Goal: Transaction & Acquisition: Purchase product/service

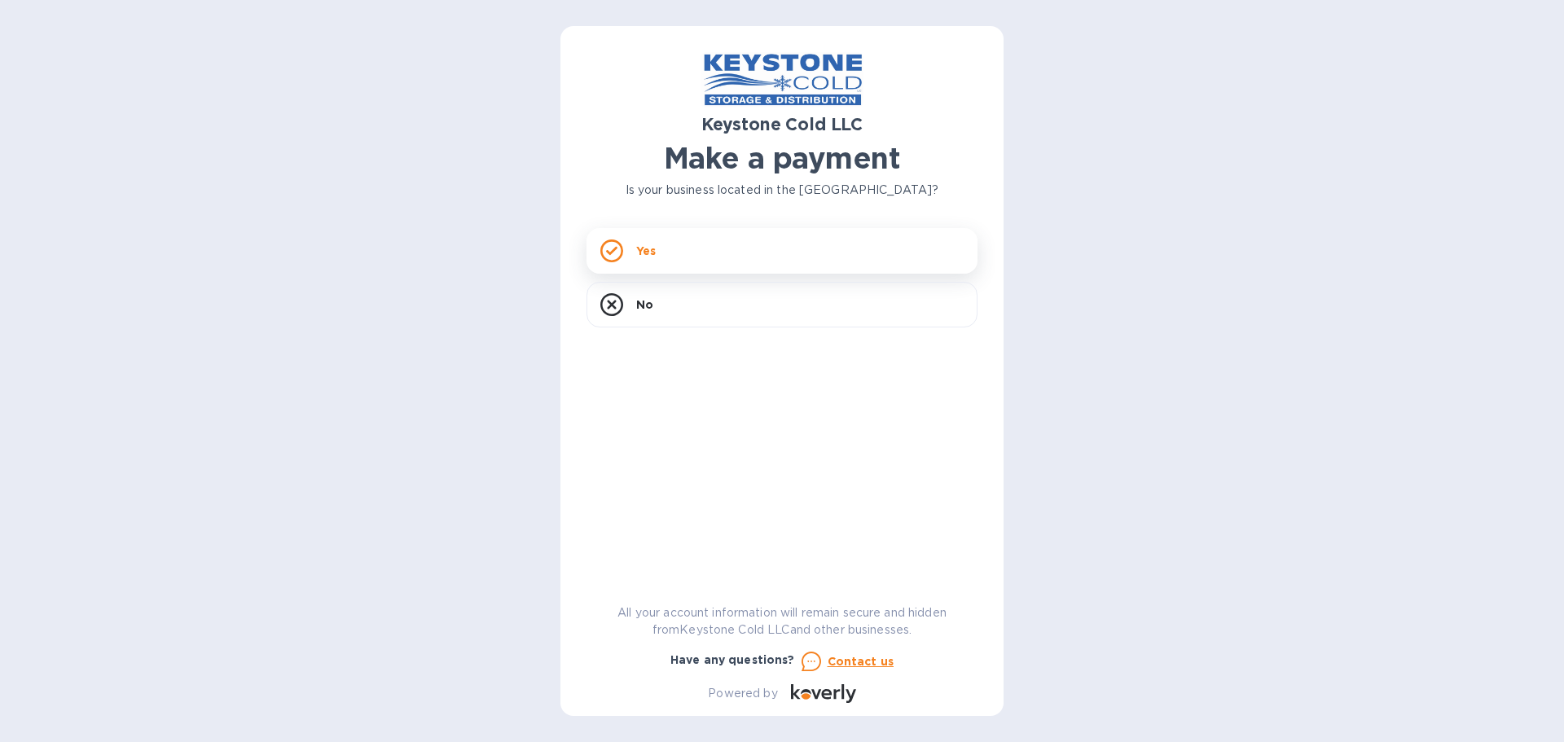
click at [611, 245] on icon at bounding box center [612, 251] width 23 height 23
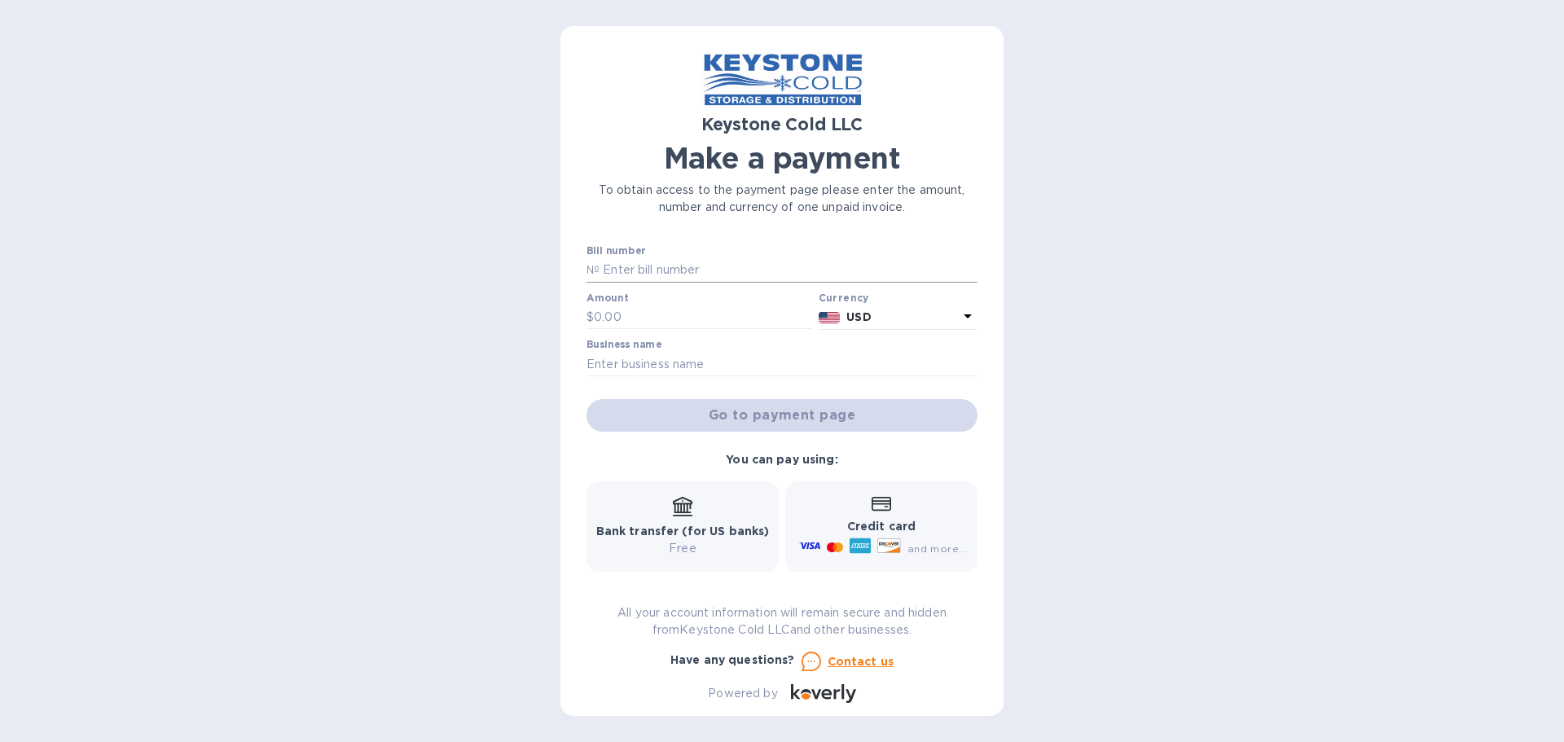
click at [653, 265] on input "text" at bounding box center [789, 270] width 378 height 24
type input "125055915"
drag, startPoint x: 640, startPoint y: 324, endPoint x: 524, endPoint y: 300, distance: 119.1
click at [525, 300] on div "Keystone Cold LLC Make a payment To obtain access to the payment page please en…" at bounding box center [782, 371] width 1564 height 742
type input "150.00"
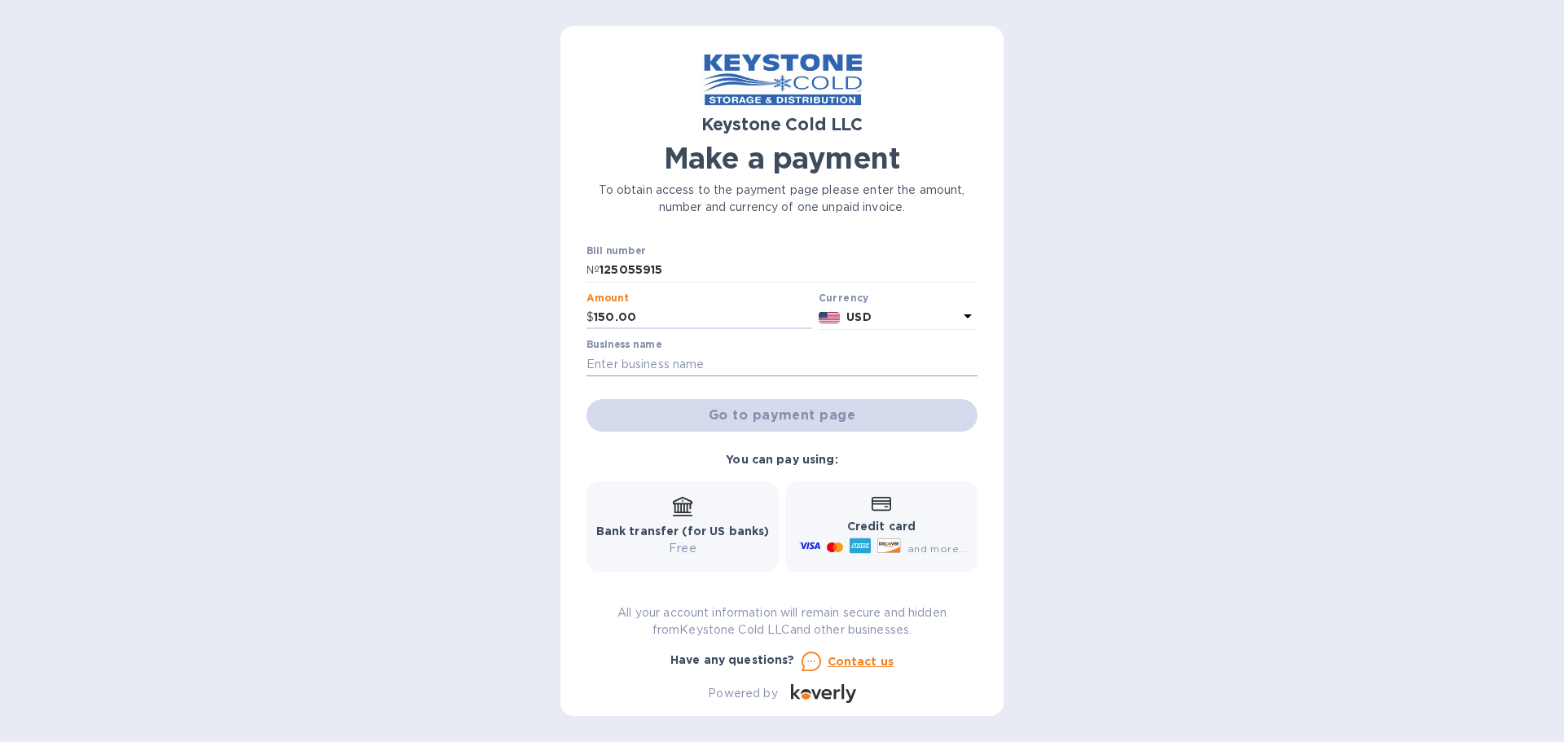
click at [654, 363] on input "text" at bounding box center [782, 364] width 391 height 24
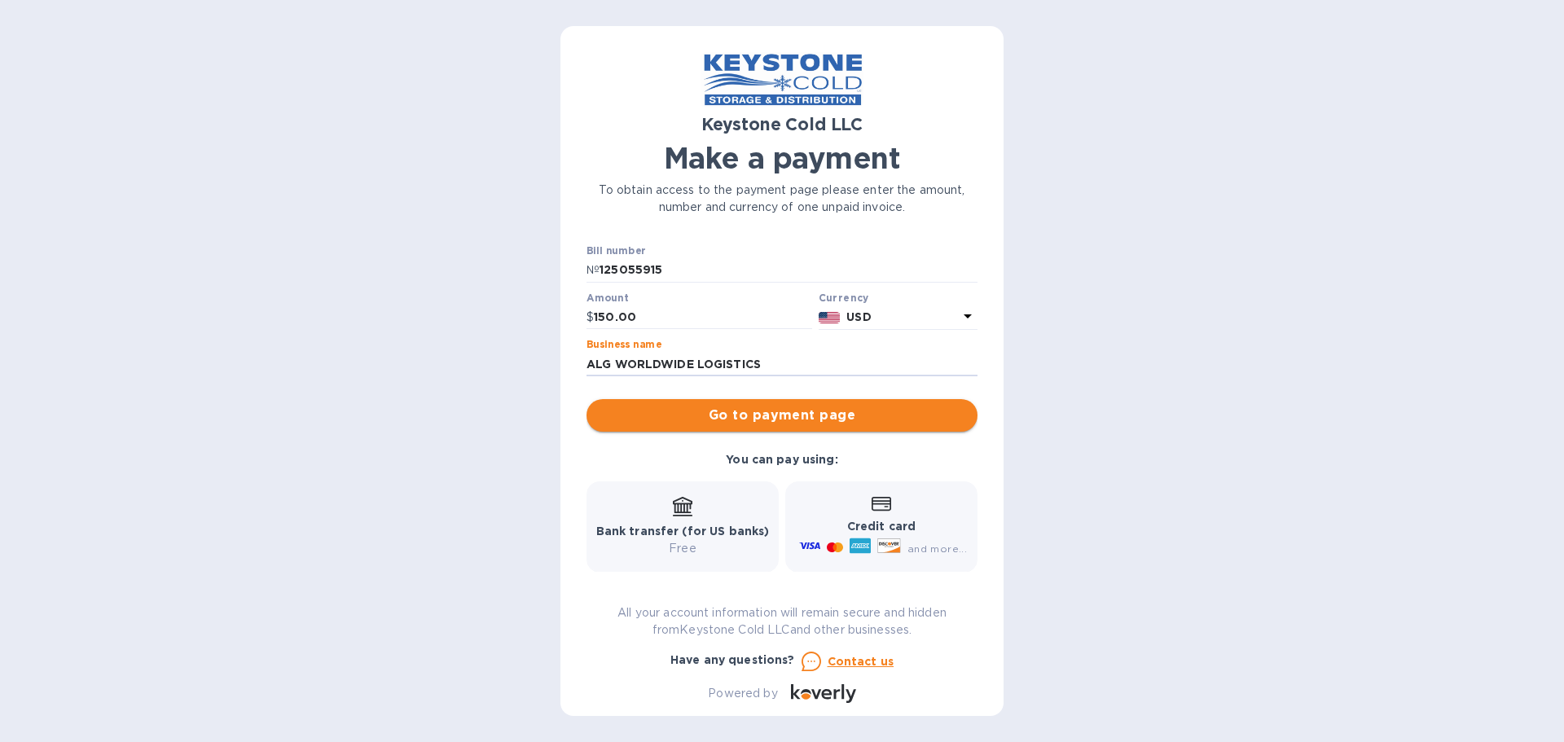
type input "ALG WORLDWIDE LOGISTICS"
click at [857, 413] on span "Go to payment page" at bounding box center [782, 416] width 365 height 20
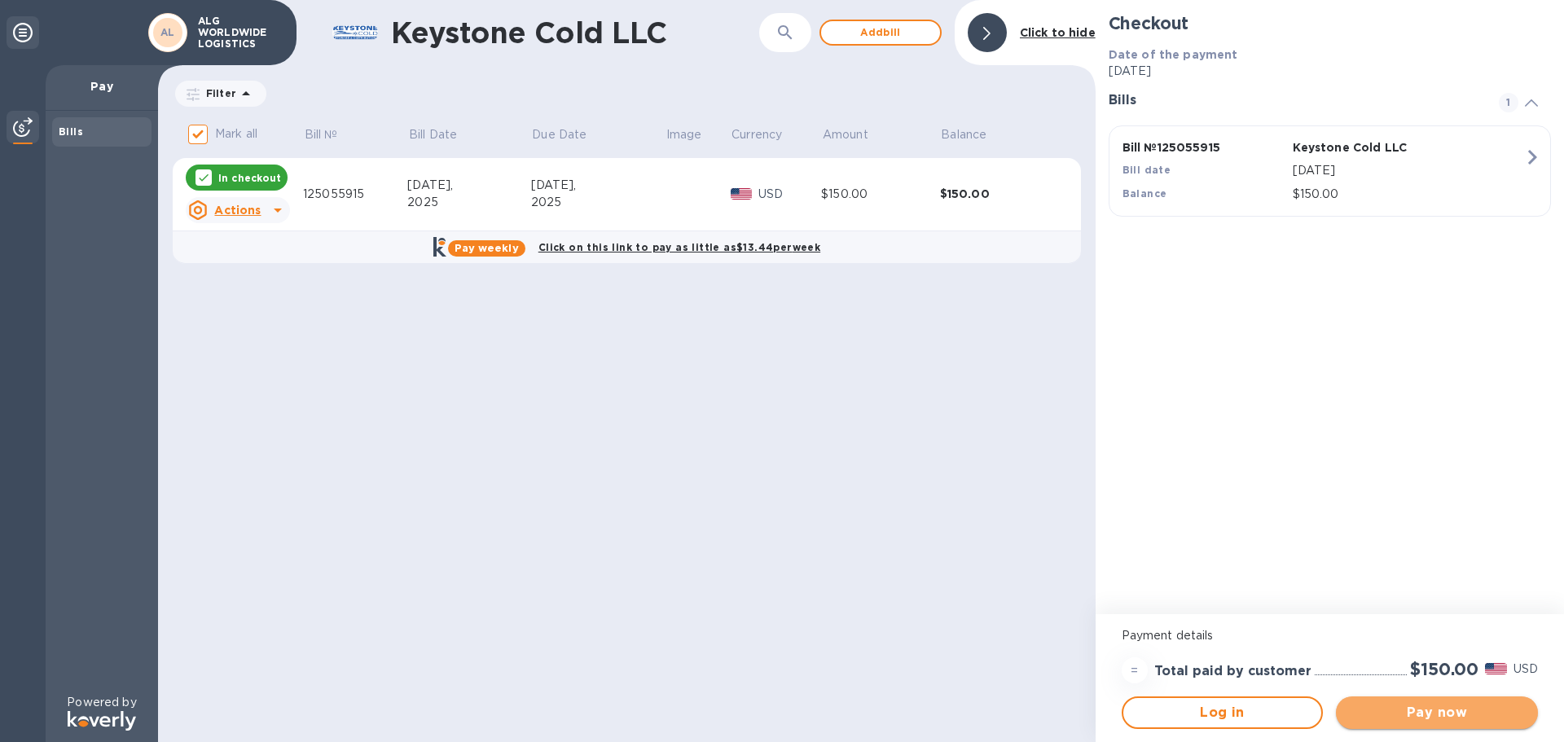
click at [1426, 706] on span "Pay now" at bounding box center [1437, 713] width 176 height 20
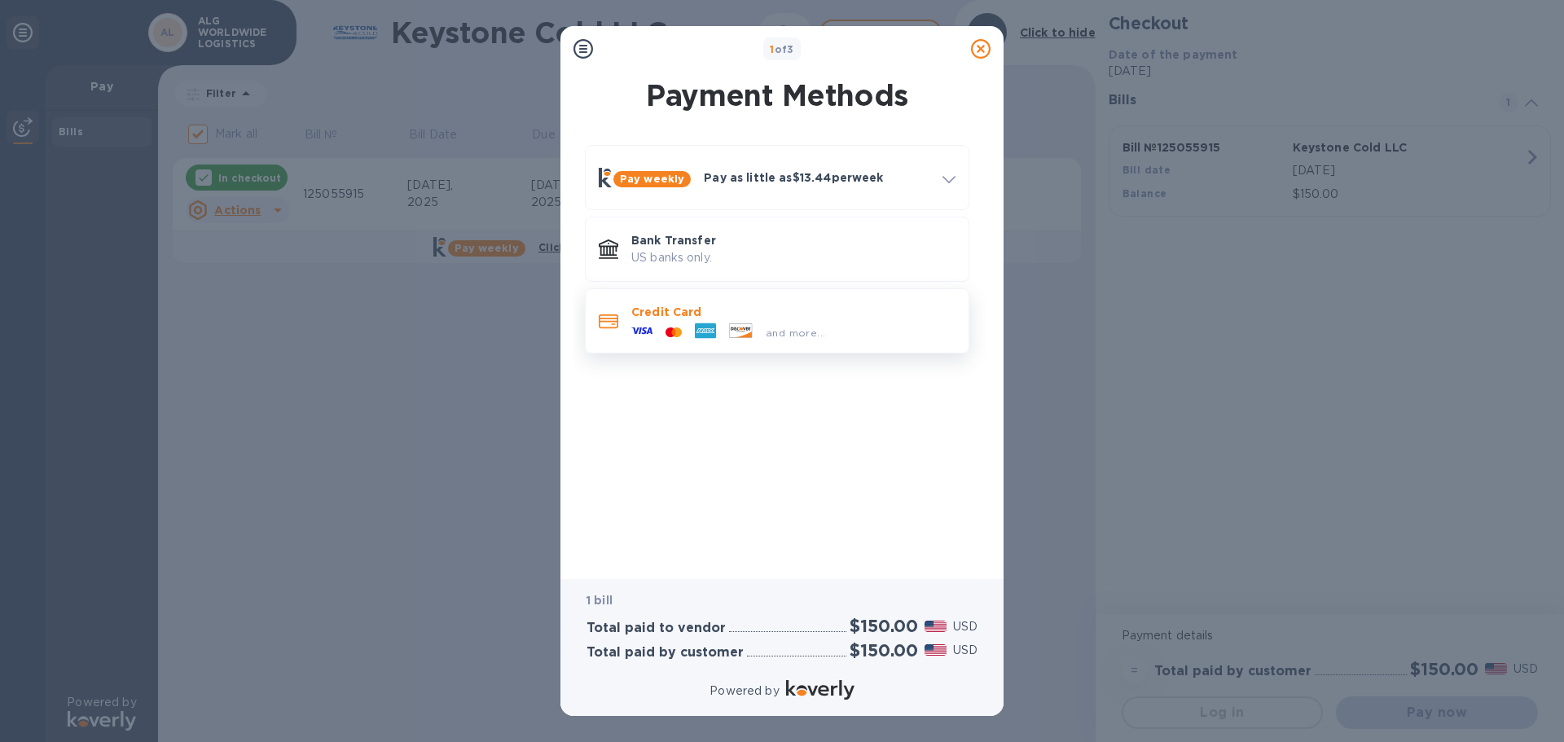
click at [624, 306] on div at bounding box center [608, 321] width 33 height 30
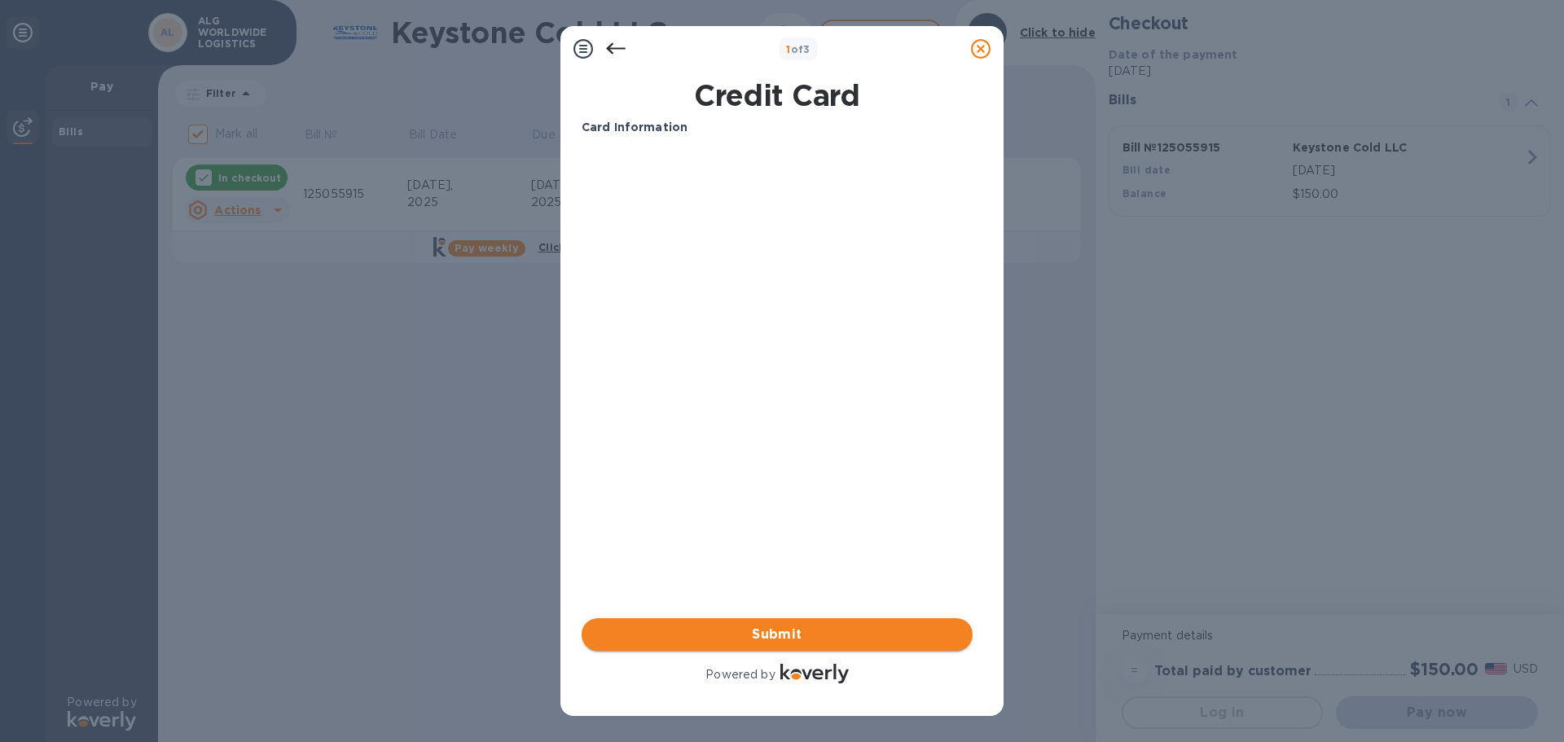
click at [747, 630] on span "Submit" at bounding box center [777, 635] width 365 height 20
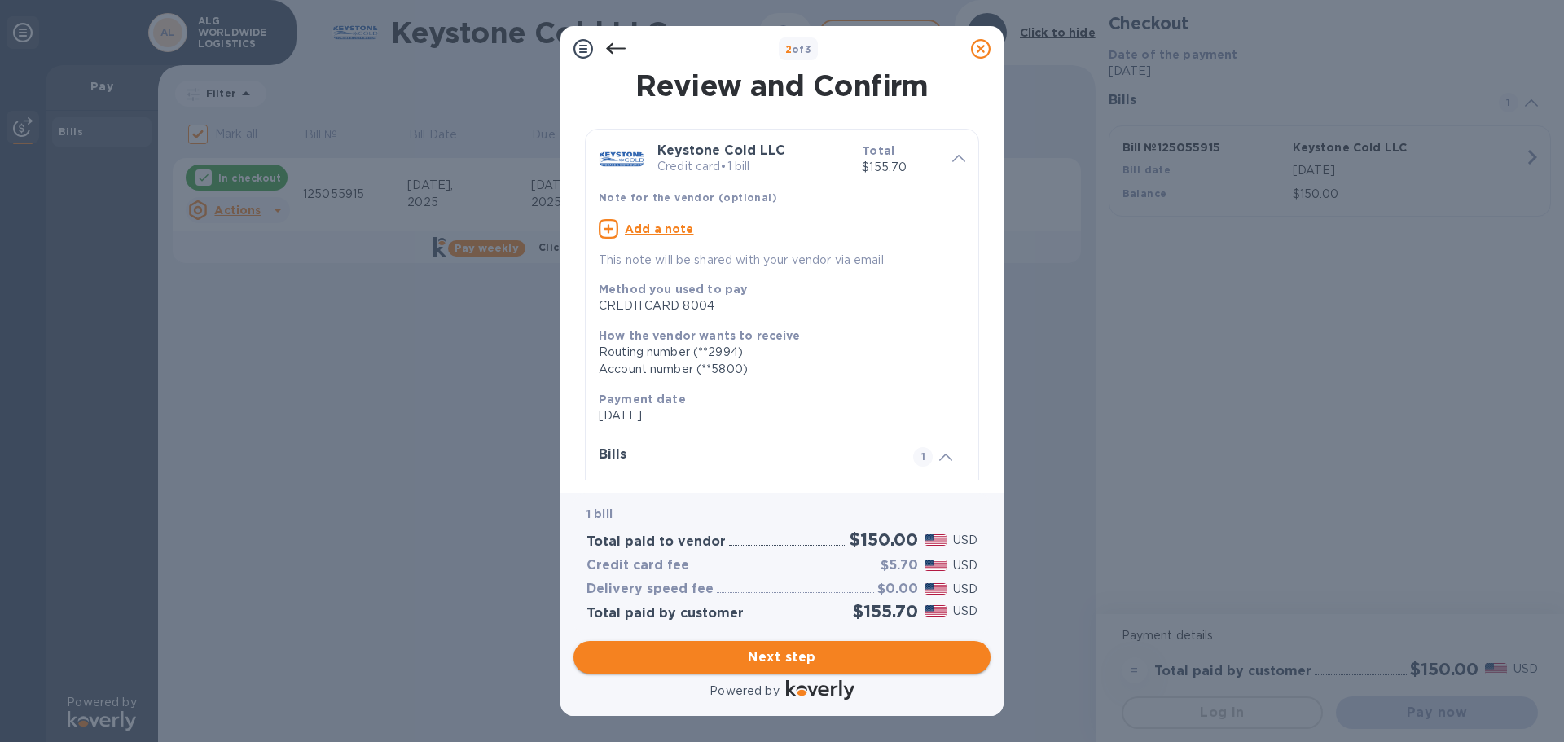
click at [791, 651] on span "Next step" at bounding box center [782, 658] width 391 height 20
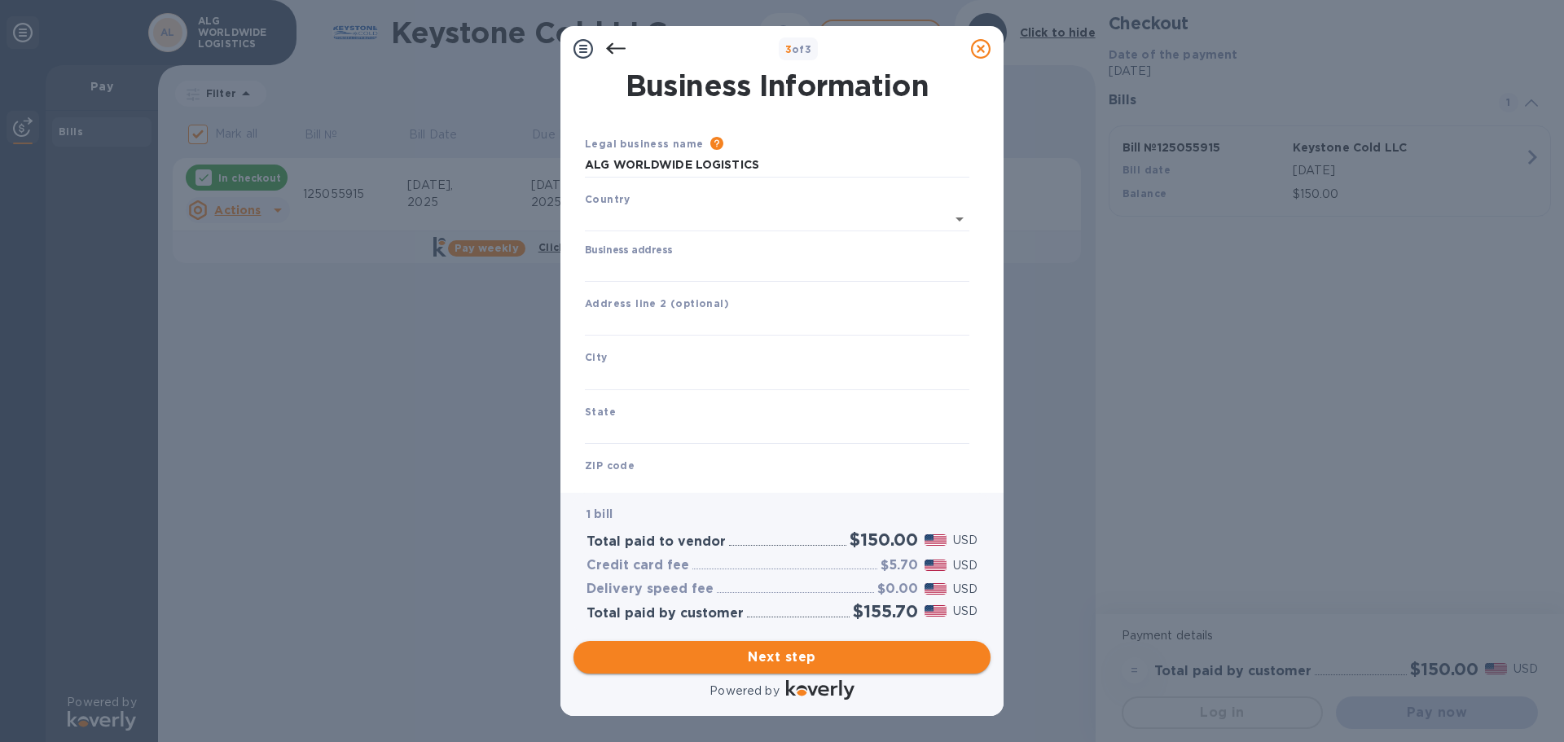
type input "[GEOGRAPHIC_DATA]"
click at [587, 267] on input "Business address" at bounding box center [777, 266] width 385 height 24
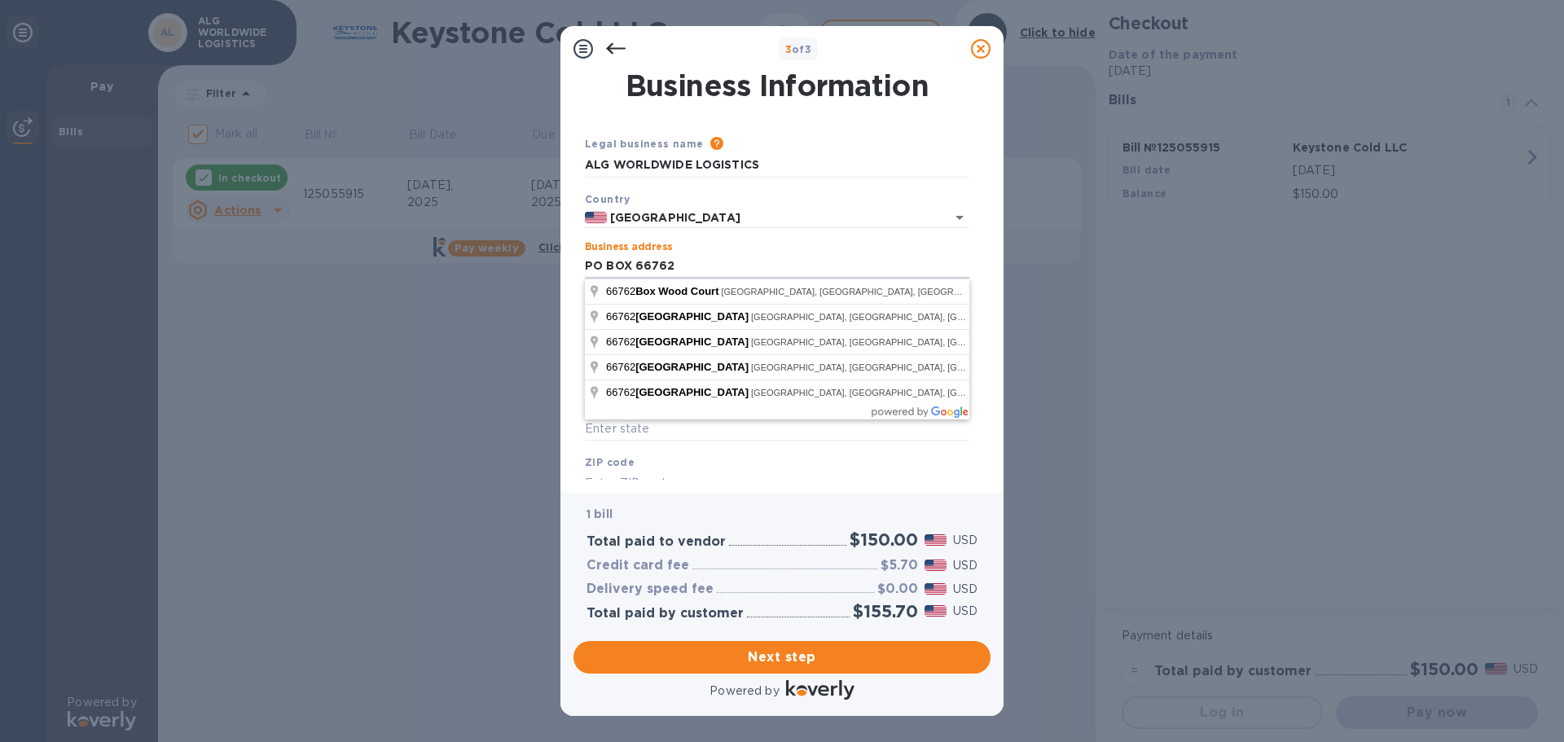
type input "PO BOX 66762"
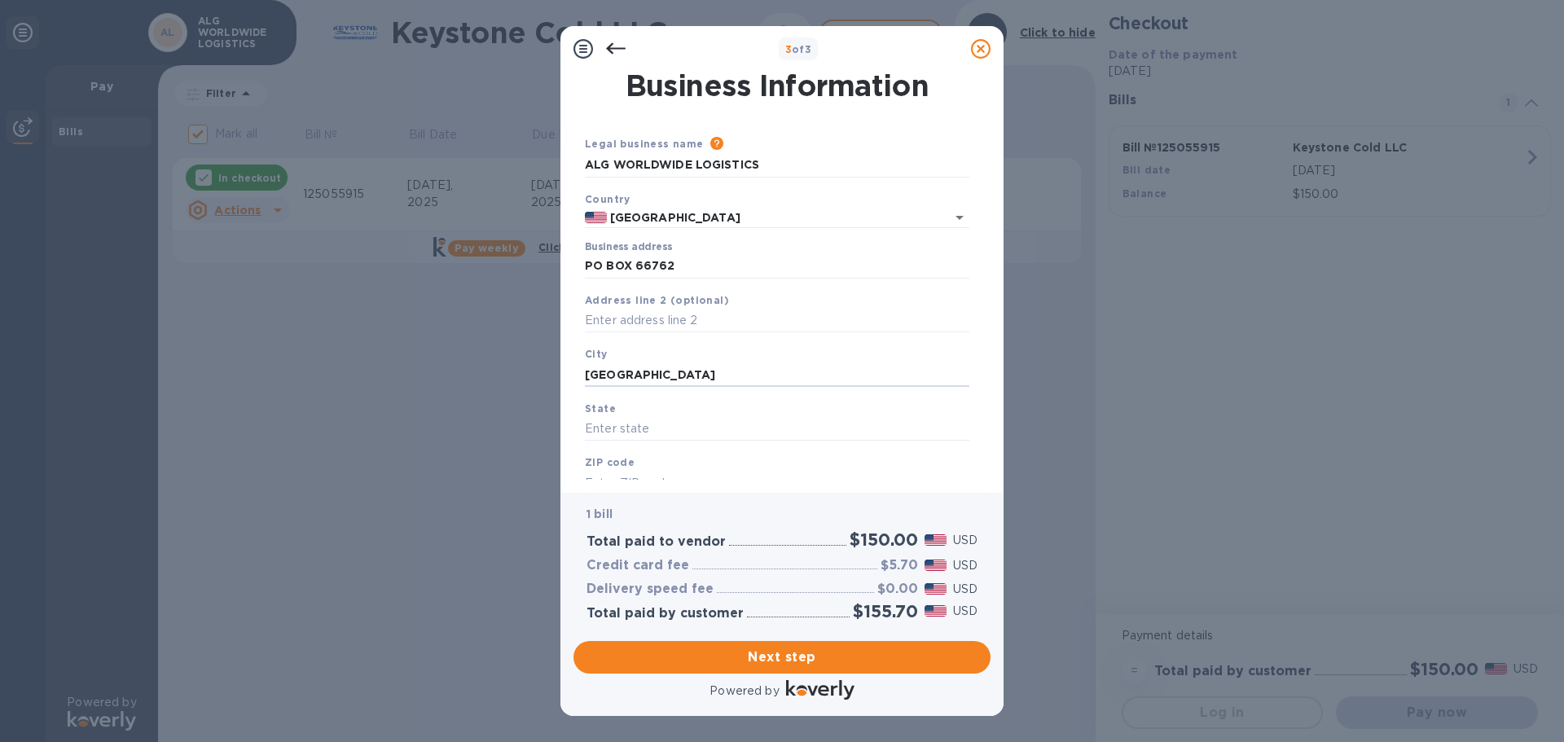
type input "[GEOGRAPHIC_DATA]"
type input "IL"
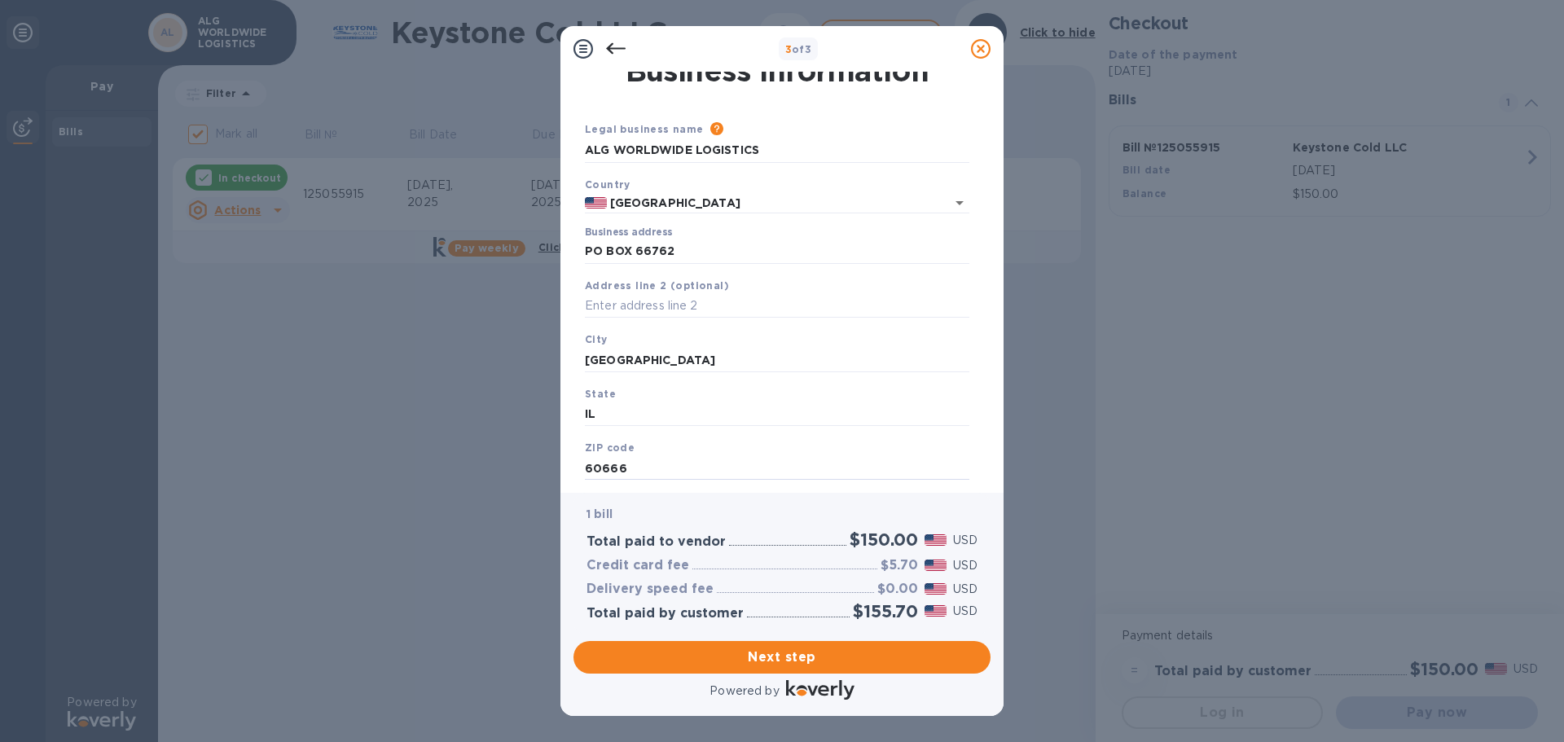
type input "60666"
click at [747, 652] on span "Next step" at bounding box center [782, 658] width 391 height 20
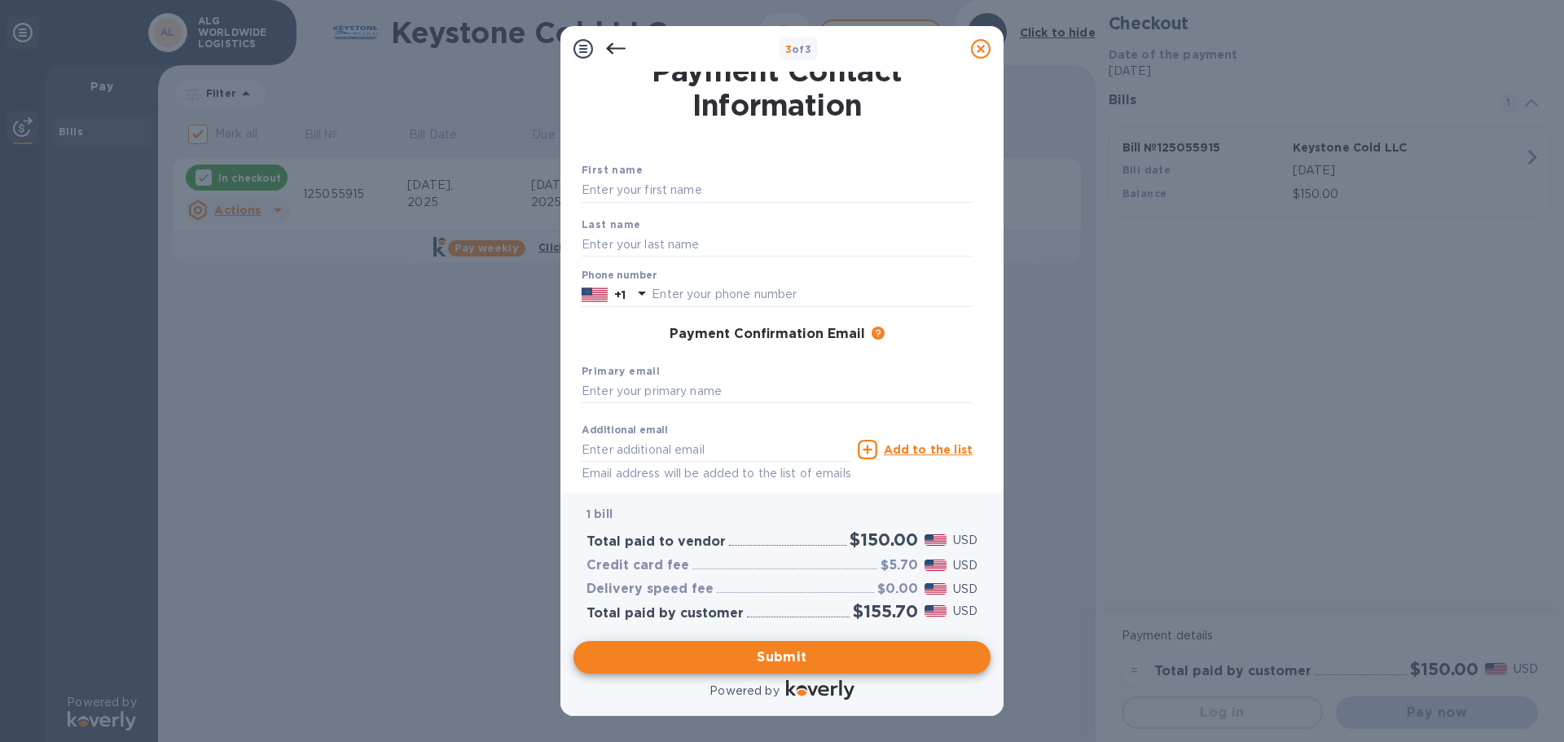
scroll to position [0, 0]
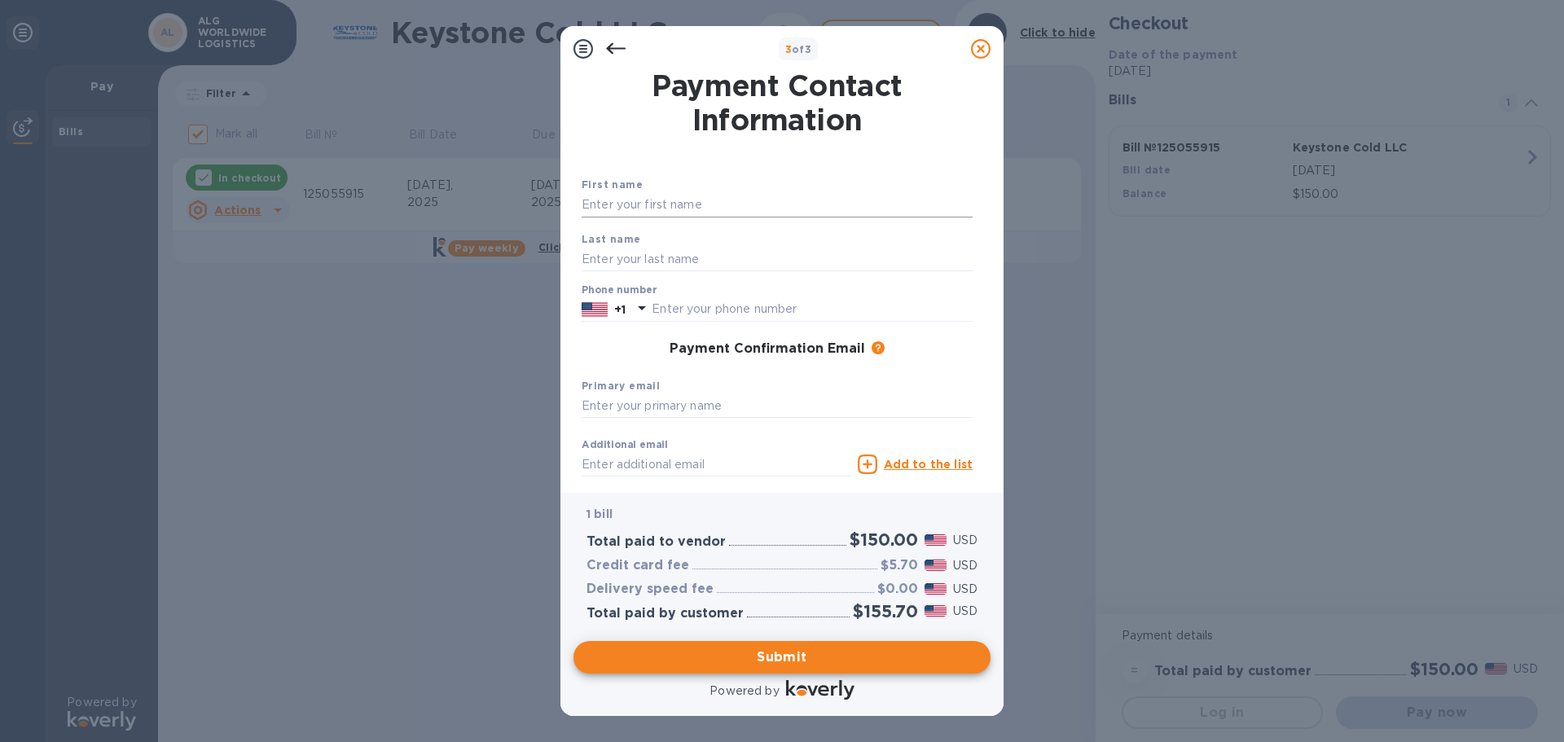
click at [608, 202] on input "text" at bounding box center [777, 205] width 391 height 24
type input "[PERSON_NAME]"
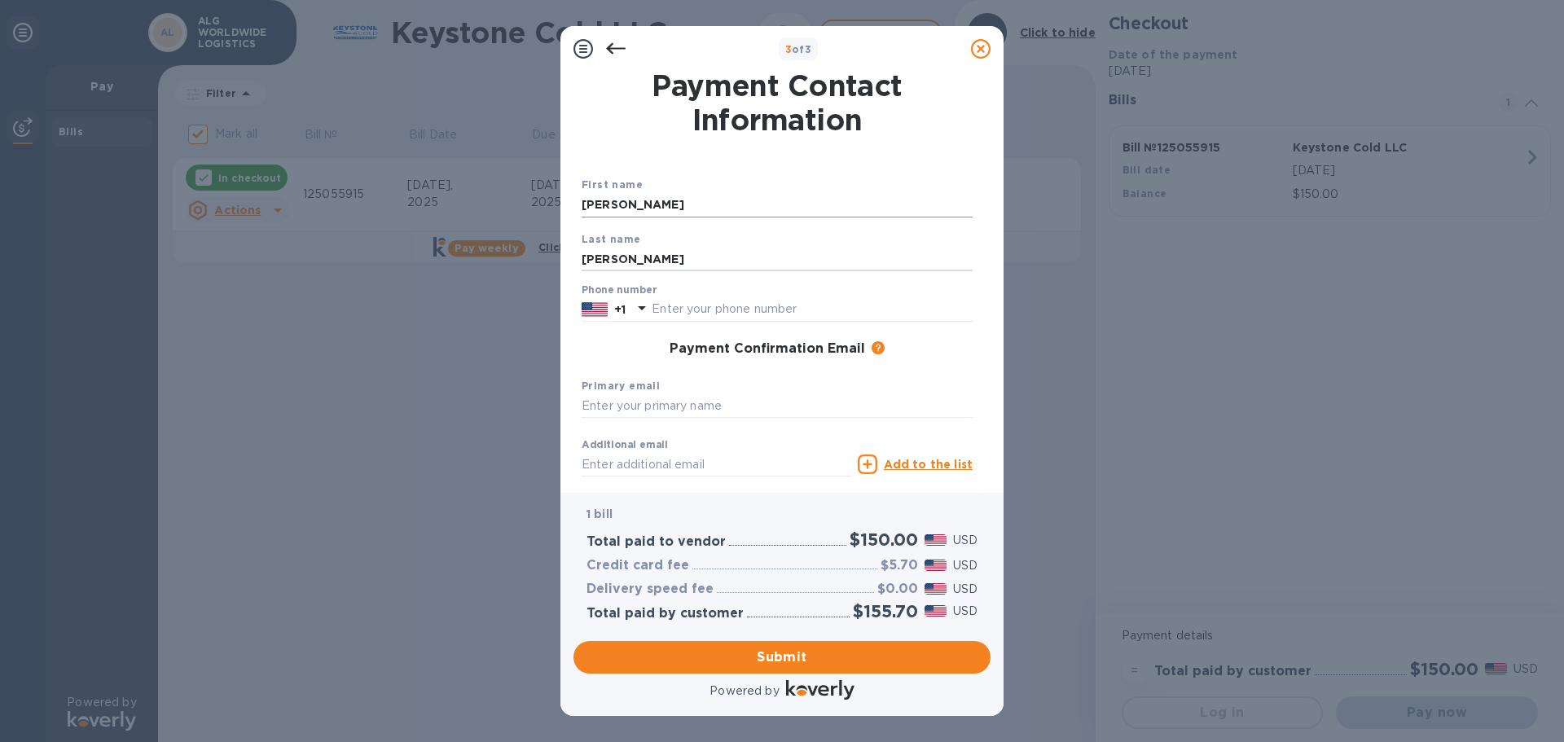
type input "[PERSON_NAME]"
type input "6303507000"
click at [603, 413] on input "text" at bounding box center [777, 406] width 391 height 24
type input "D"
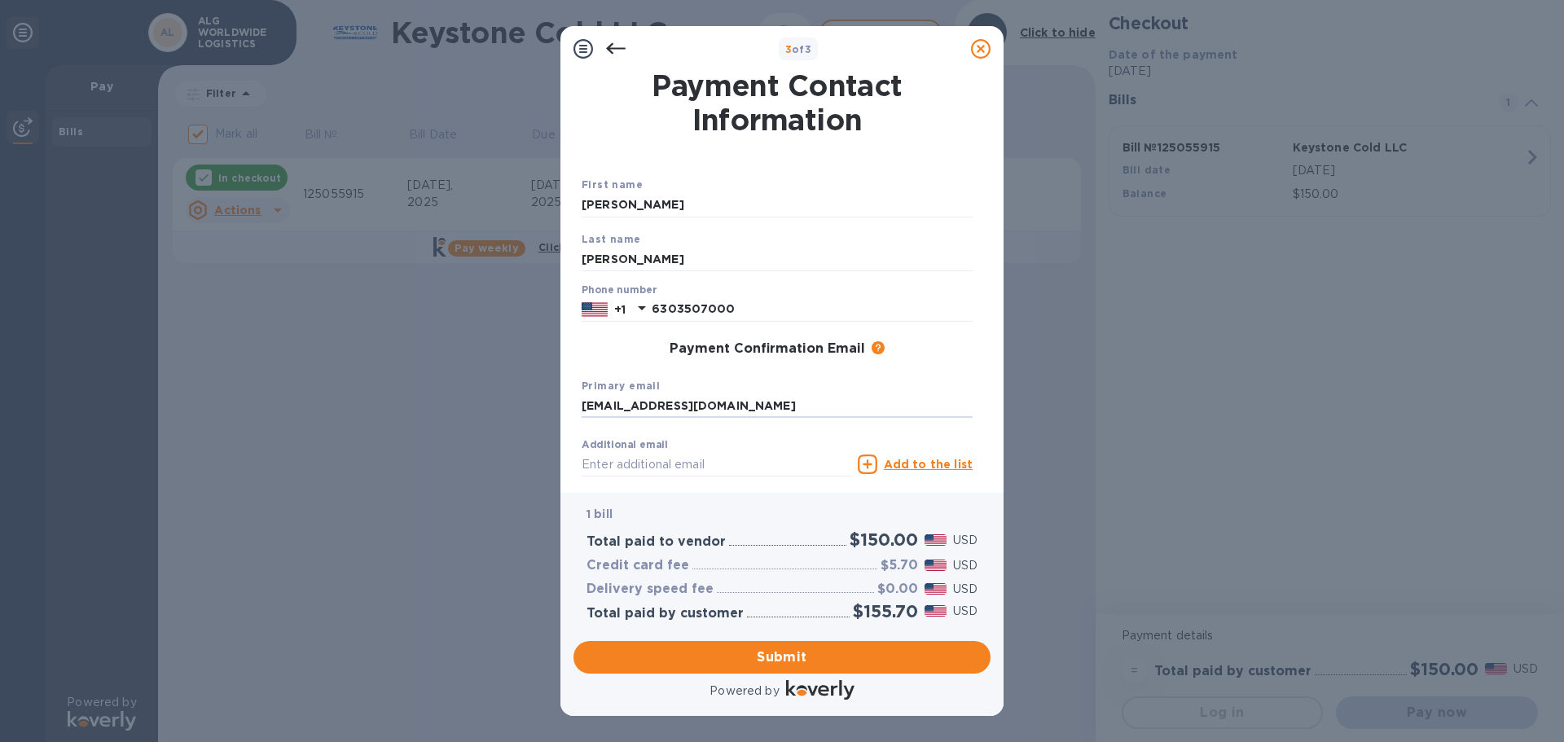
type input "[EMAIL_ADDRESS][DOMAIN_NAME]"
click at [843, 667] on button "Submit" at bounding box center [782, 657] width 417 height 33
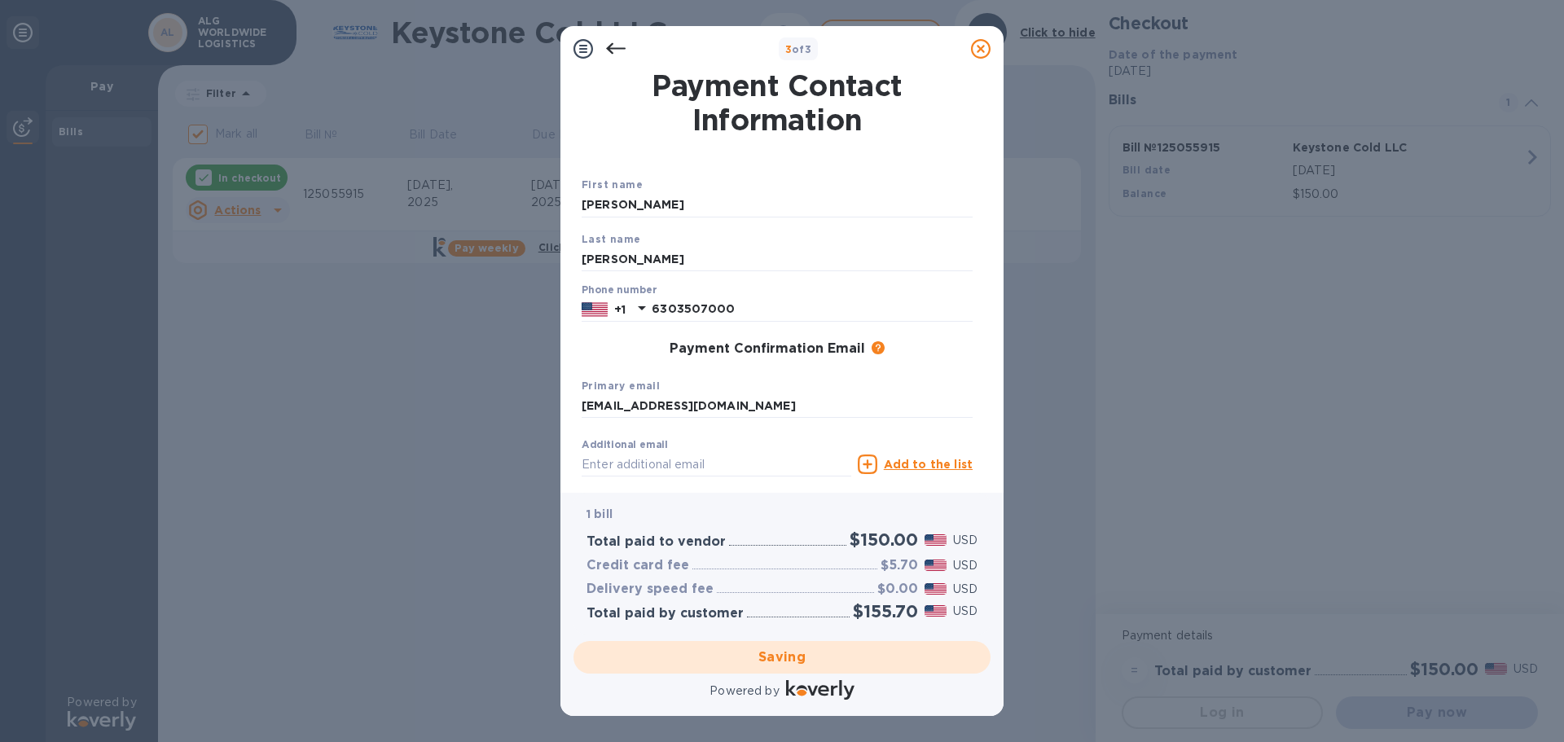
checkbox input "false"
